Goal: Transaction & Acquisition: Purchase product/service

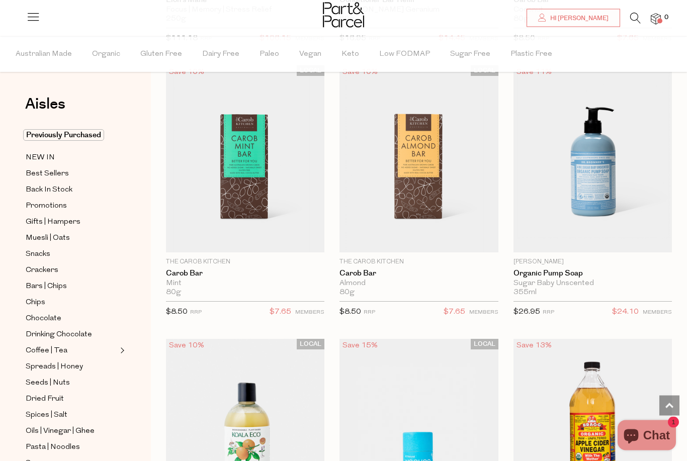
scroll to position [16264, 0]
click at [641, 16] on icon at bounding box center [636, 18] width 11 height 11
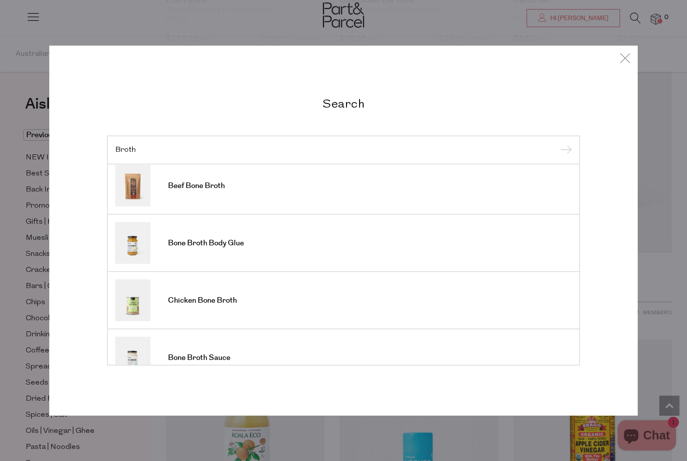
scroll to position [293, 0]
type input "Broth"
click at [159, 245] on link "Bone Broth Body Glue" at bounding box center [343, 244] width 457 height 42
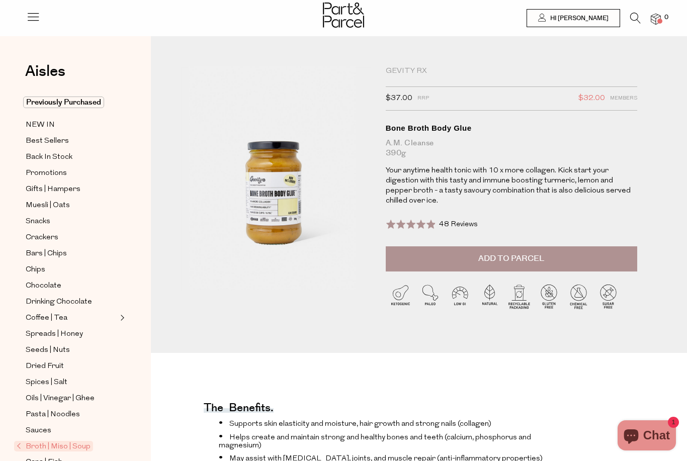
click at [453, 126] on div "Bone Broth Body Glue" at bounding box center [512, 128] width 252 height 10
click at [641, 16] on icon at bounding box center [636, 18] width 11 height 11
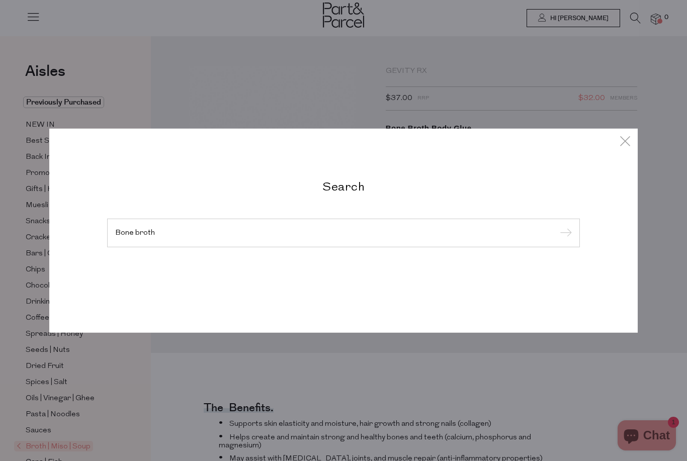
type input "Bone broth"
click at [564, 234] on input "submit" at bounding box center [564, 233] width 15 height 15
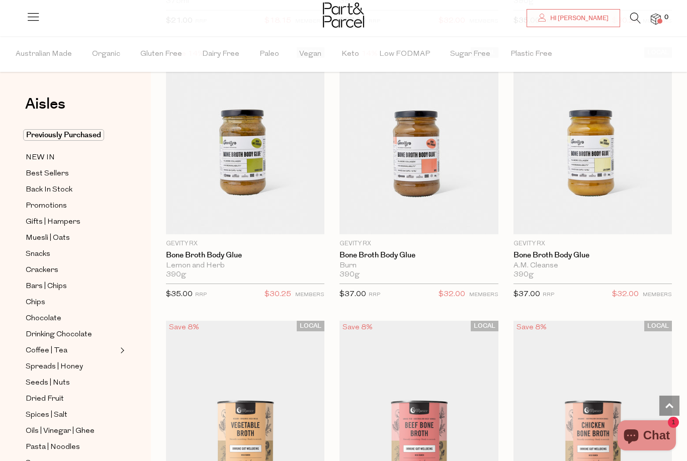
scroll to position [1466, 0]
